Goal: Task Accomplishment & Management: Use online tool/utility

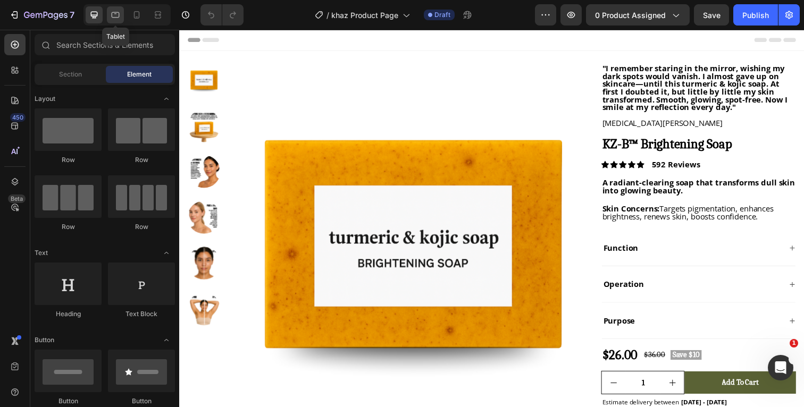
click at [122, 16] on div at bounding box center [115, 14] width 17 height 17
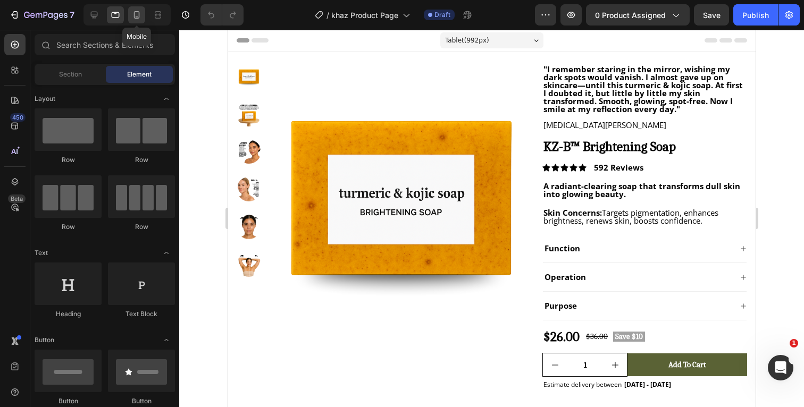
click at [137, 19] on icon at bounding box center [136, 15] width 11 height 11
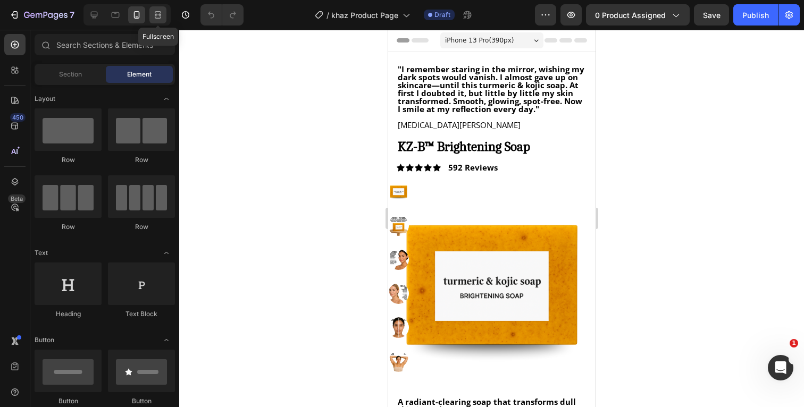
click at [158, 18] on icon at bounding box center [158, 15] width 11 height 11
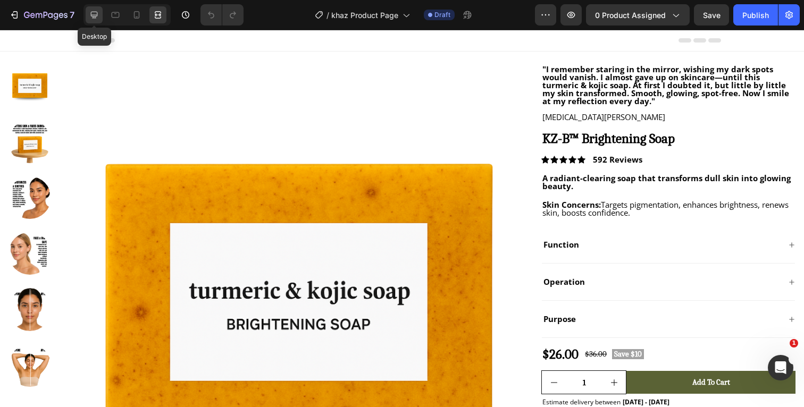
click at [92, 12] on icon at bounding box center [94, 15] width 7 height 7
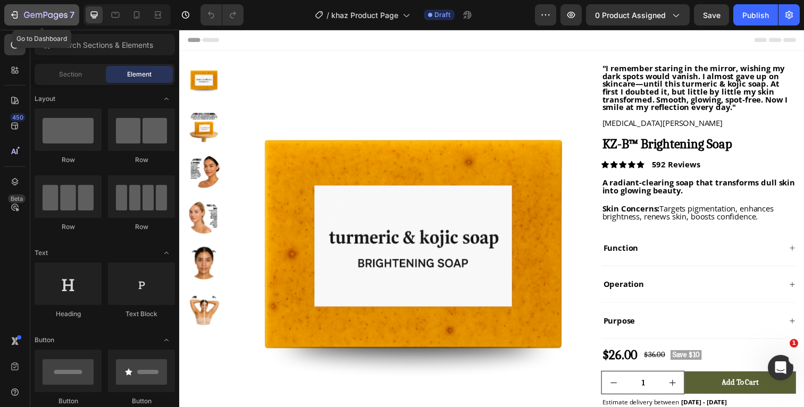
click at [72, 15] on p "7" at bounding box center [72, 15] width 5 height 13
click at [139, 19] on icon at bounding box center [136, 15] width 11 height 11
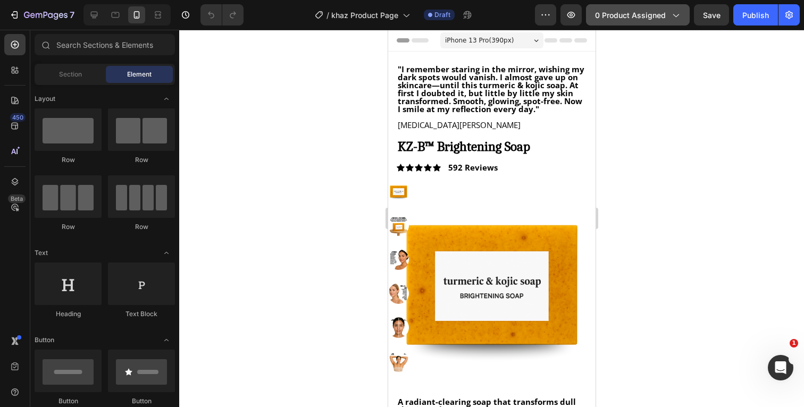
click at [662, 18] on span "0 product assigned" at bounding box center [630, 15] width 71 height 11
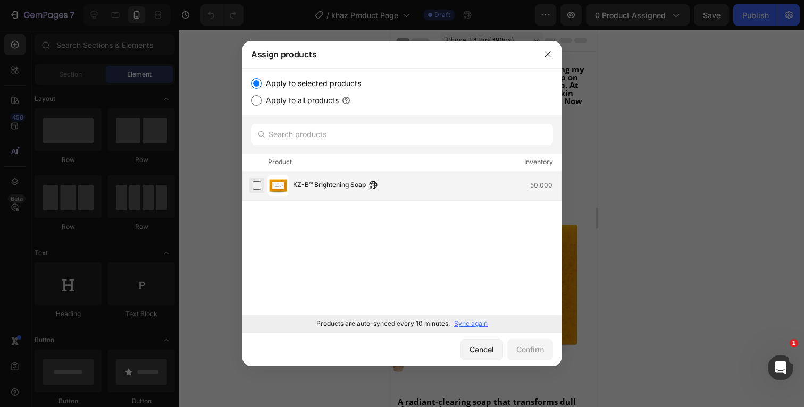
click at [255, 186] on label at bounding box center [257, 185] width 9 height 9
click at [521, 347] on div "Confirm" at bounding box center [530, 349] width 28 height 11
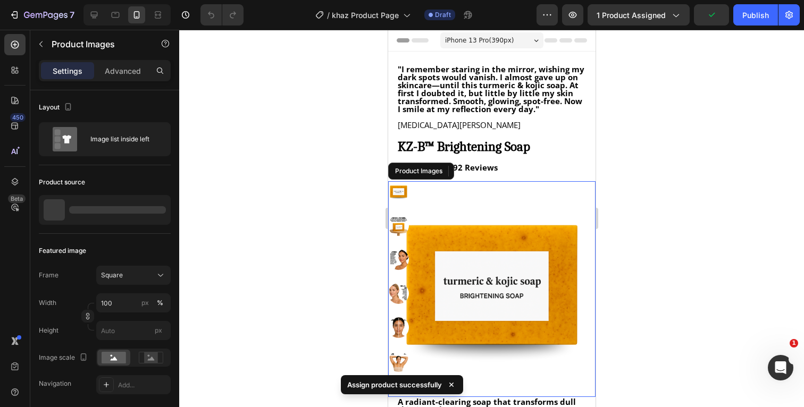
drag, startPoint x: 488, startPoint y: 229, endPoint x: 700, endPoint y: 184, distance: 217.0
click at [488, 229] on img at bounding box center [491, 284] width 207 height 207
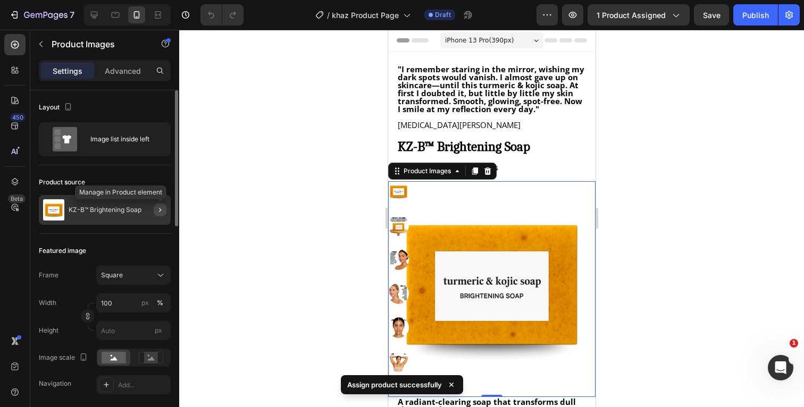
click at [155, 212] on button "button" at bounding box center [160, 210] width 13 height 13
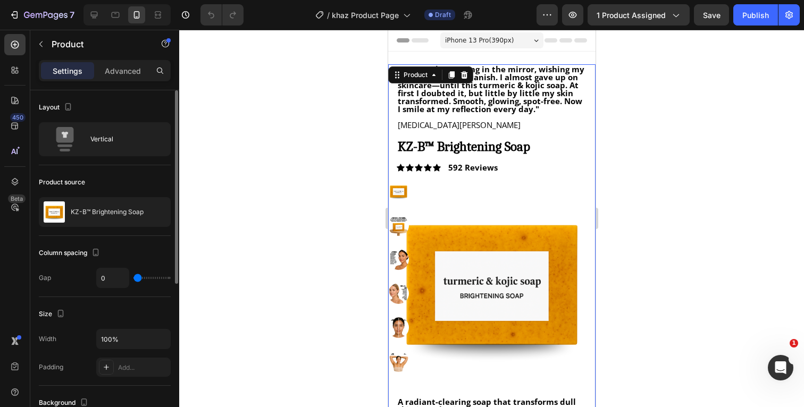
click at [125, 190] on div "Product source" at bounding box center [105, 182] width 132 height 17
click at [753, 105] on div at bounding box center [491, 219] width 625 height 378
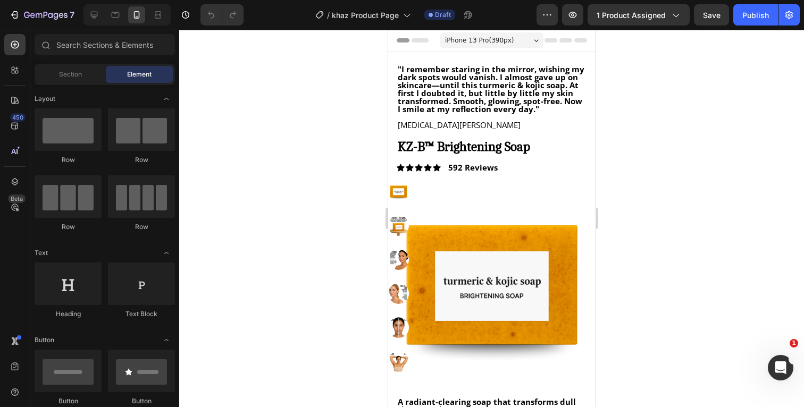
click at [715, 169] on div at bounding box center [491, 219] width 625 height 378
click at [757, 18] on div "Publish" at bounding box center [756, 15] width 27 height 11
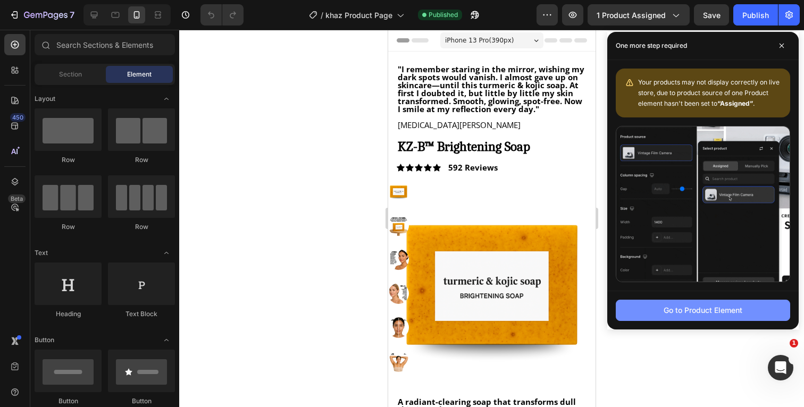
click at [639, 310] on button "Go to Product Element" at bounding box center [703, 310] width 174 height 21
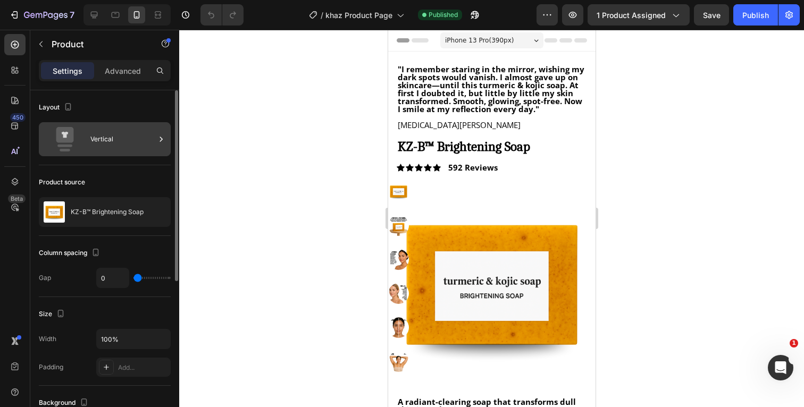
click at [146, 144] on div "Vertical" at bounding box center [122, 139] width 65 height 24
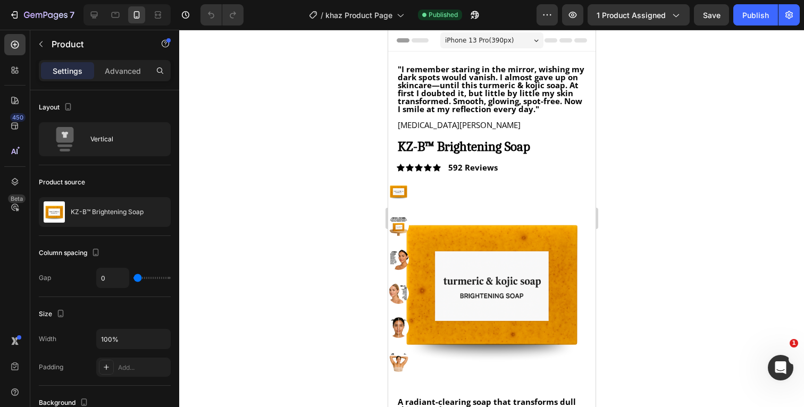
click at [228, 97] on div at bounding box center [491, 219] width 625 height 378
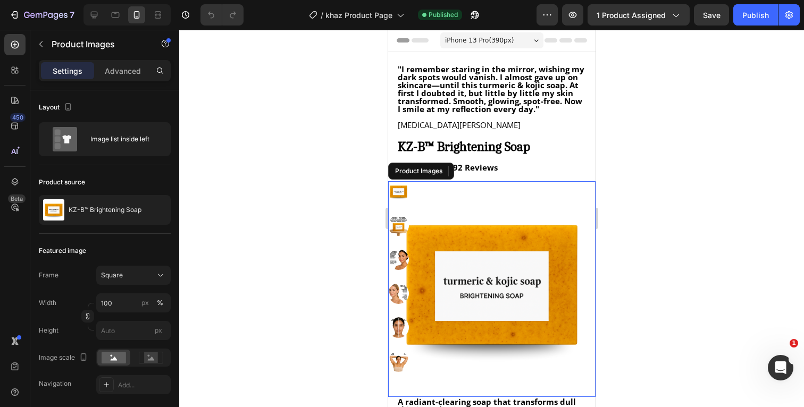
drag, startPoint x: 514, startPoint y: 247, endPoint x: 639, endPoint y: 221, distance: 128.2
click at [514, 247] on img at bounding box center [491, 284] width 207 height 207
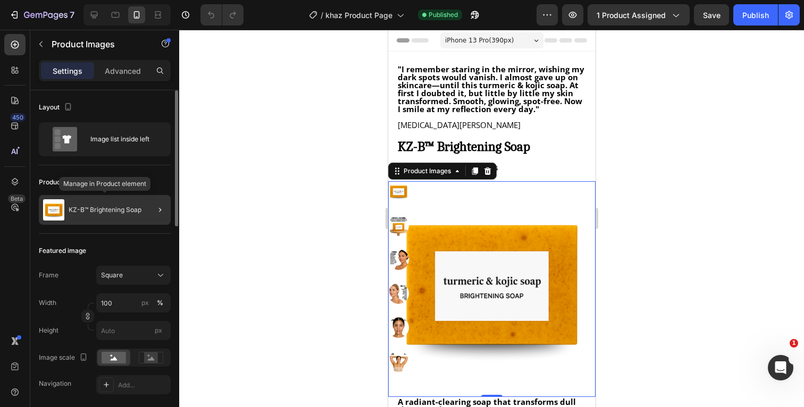
click at [123, 211] on p "KZ-B™ Brightening Soap" at bounding box center [105, 209] width 73 height 7
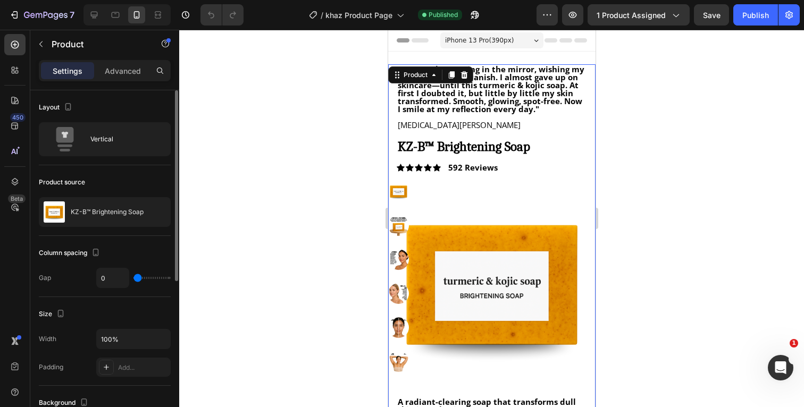
click at [123, 211] on p "KZ-B™ Brightening Soap" at bounding box center [107, 212] width 73 height 7
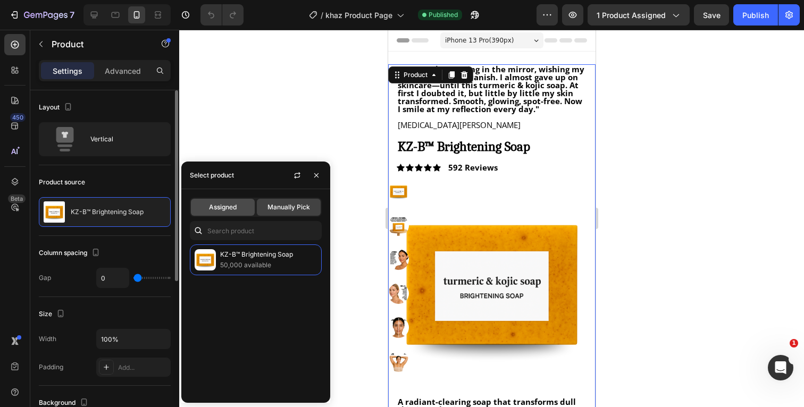
click at [227, 207] on span "Assigned" at bounding box center [223, 208] width 28 height 10
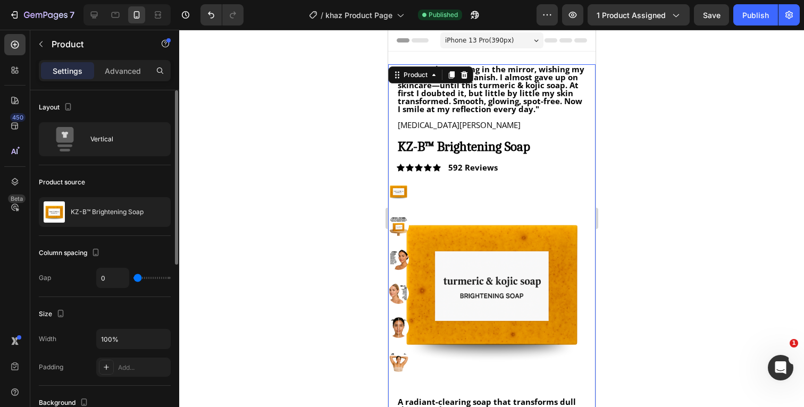
click at [125, 176] on div "Product source" at bounding box center [105, 182] width 132 height 17
click at [107, 212] on p "KZ-B™ Brightening Soap" at bounding box center [107, 212] width 73 height 7
click at [128, 186] on div "Product source" at bounding box center [105, 182] width 132 height 17
click at [755, 15] on div "Publish" at bounding box center [756, 15] width 27 height 11
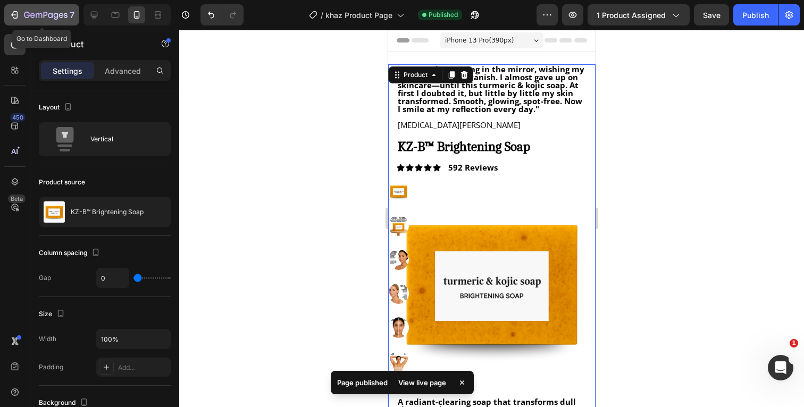
click at [53, 14] on icon "button" at bounding box center [46, 15] width 44 height 9
